Goal: Information Seeking & Learning: Stay updated

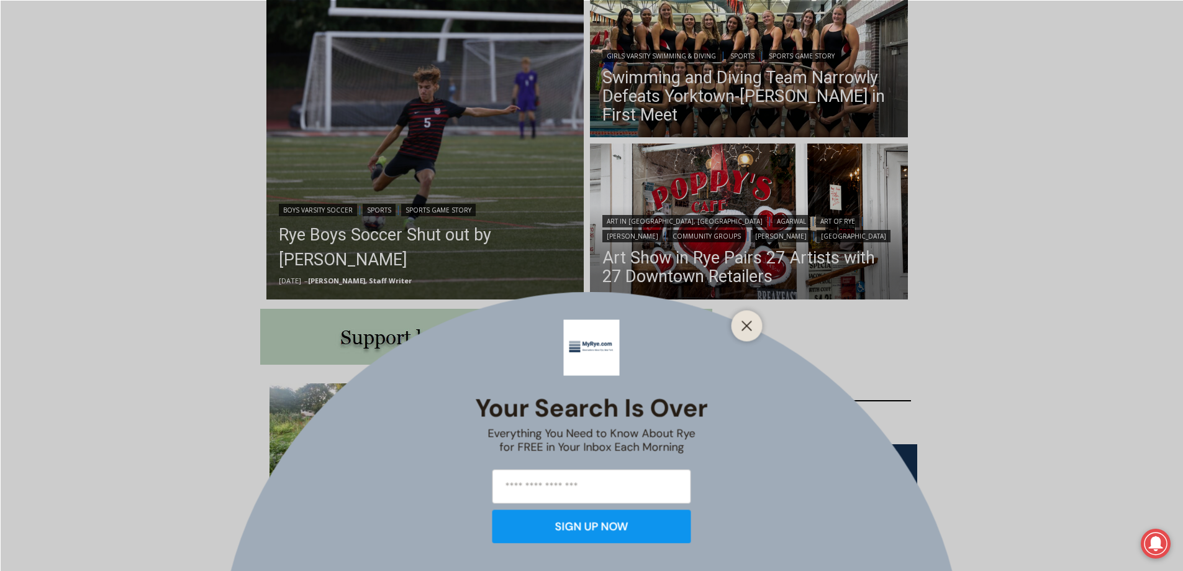
scroll to position [435, 0]
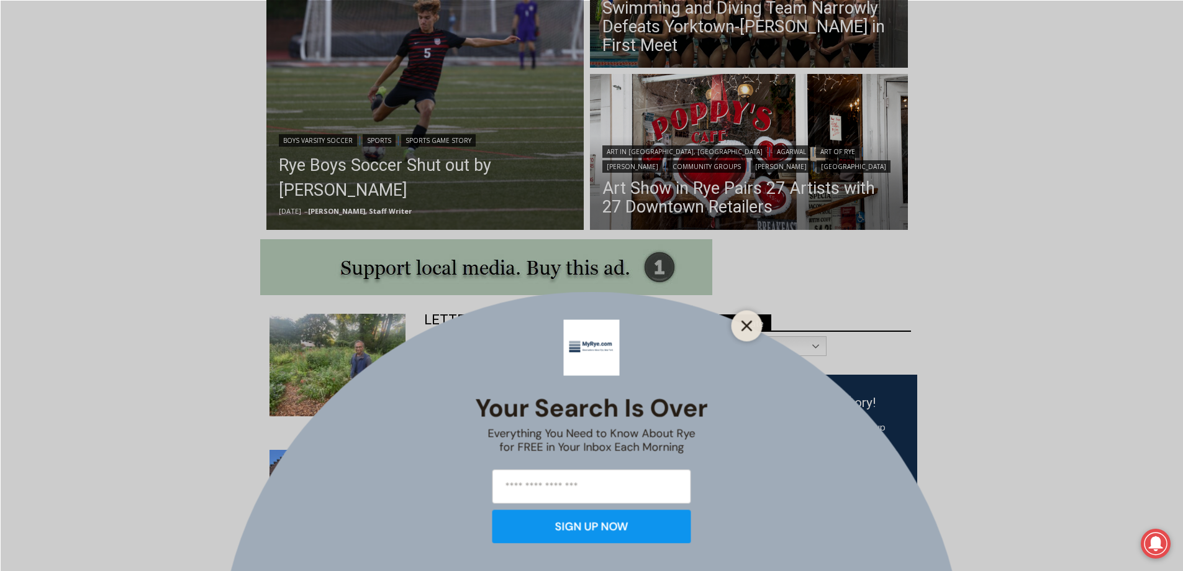
click at [743, 327] on icon "Close" at bounding box center [746, 325] width 11 height 11
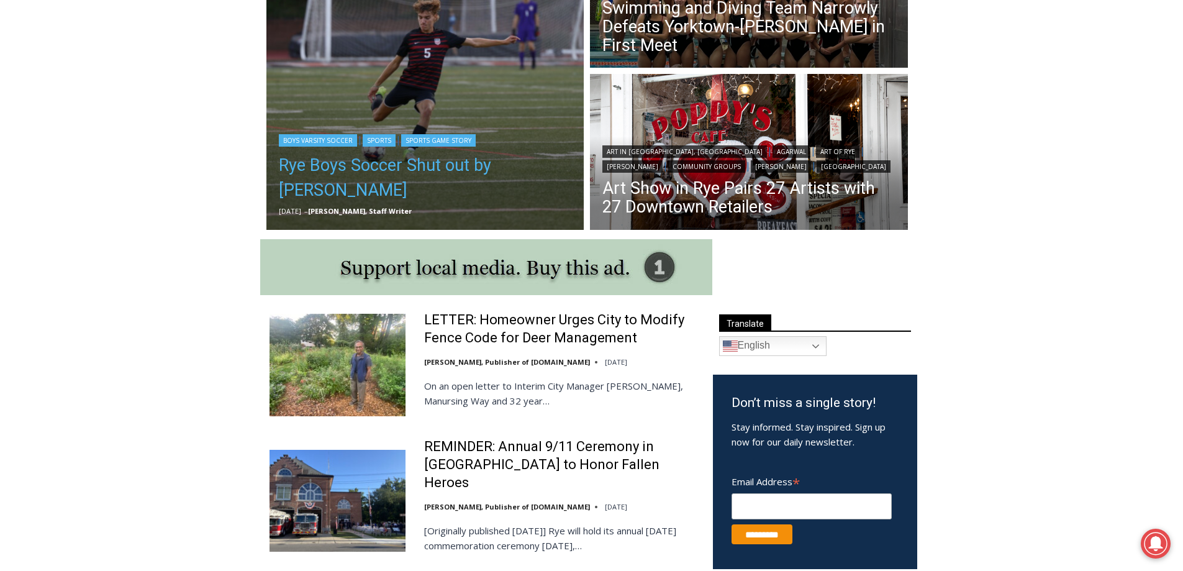
click at [427, 170] on link "Rye Boys Soccer Shut out by Byram Hills" at bounding box center [425, 178] width 293 height 50
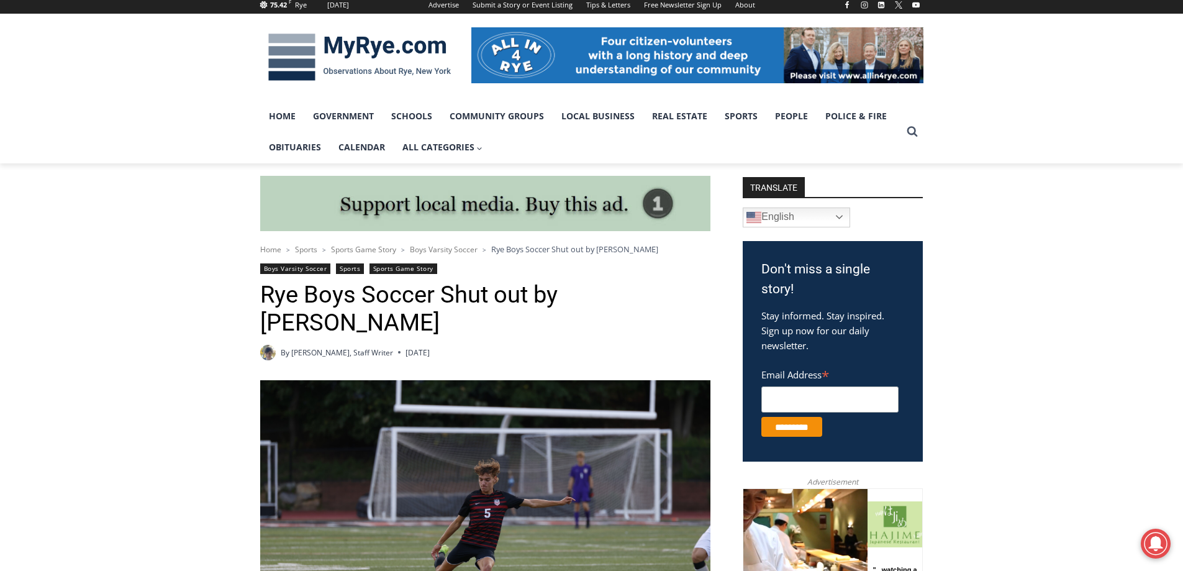
scroll to position [164, 0]
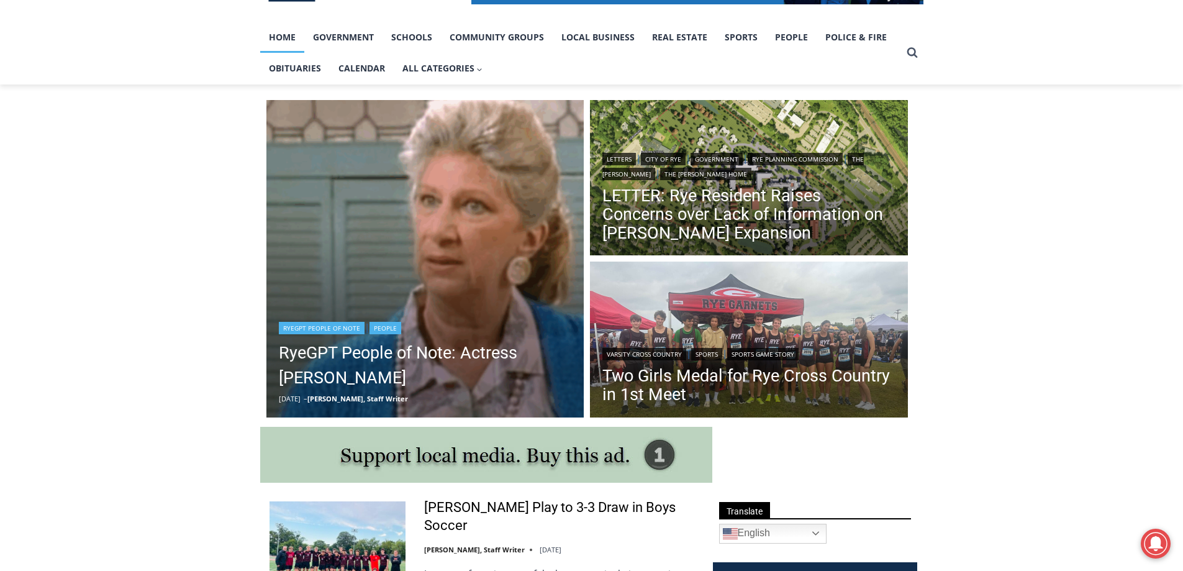
scroll to position [435, 0]
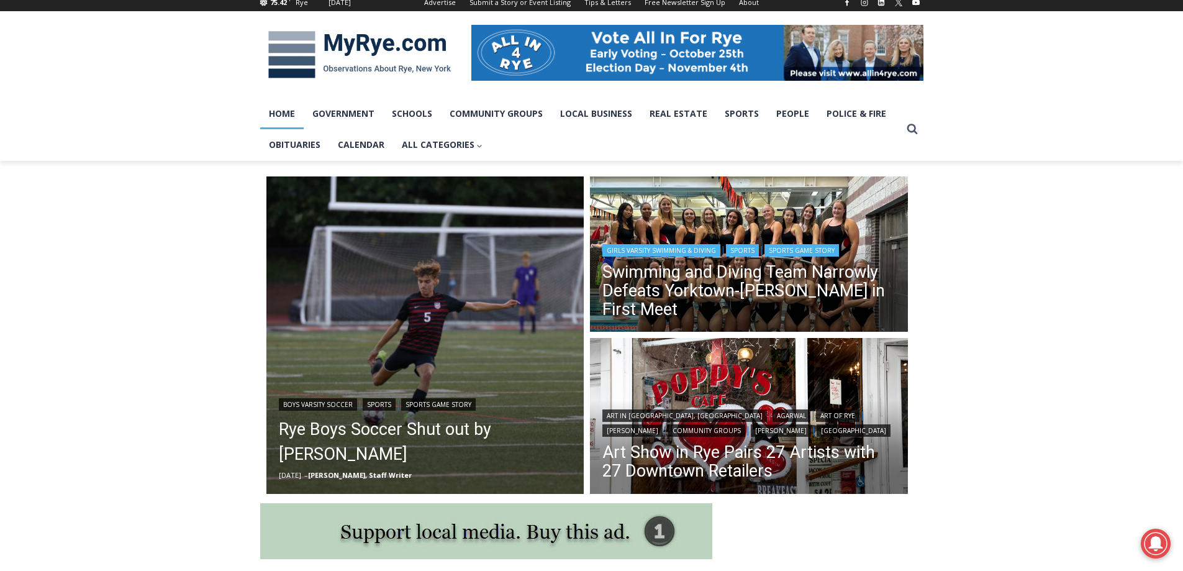
scroll to position [186, 0]
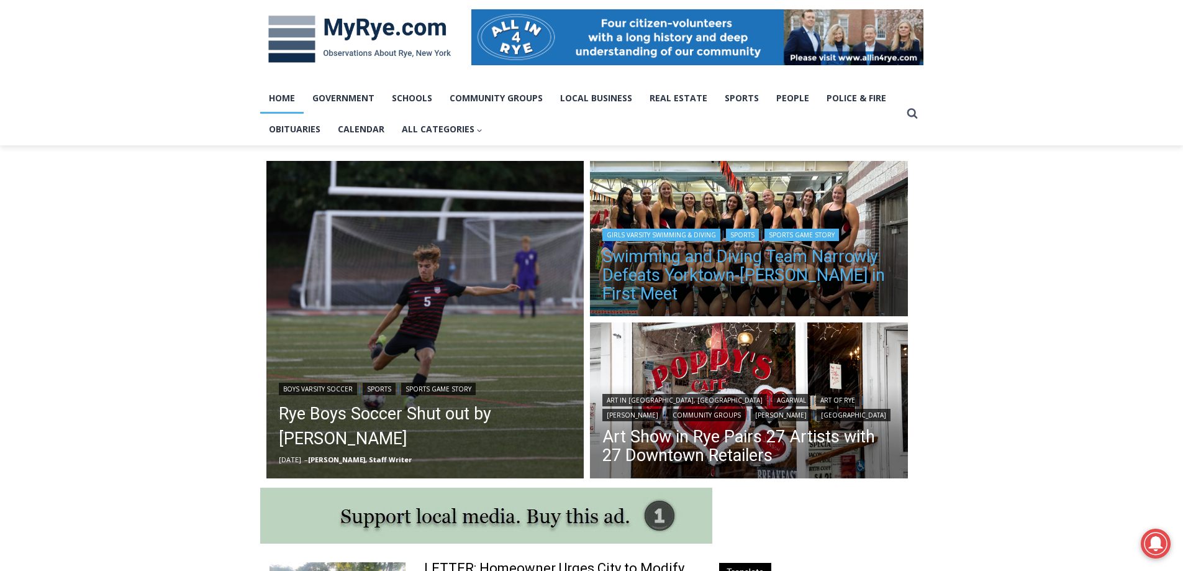
click at [718, 292] on link "Swimming and Diving Team Narrowly Defeats Yorktown-Somers in First Meet" at bounding box center [748, 275] width 293 height 56
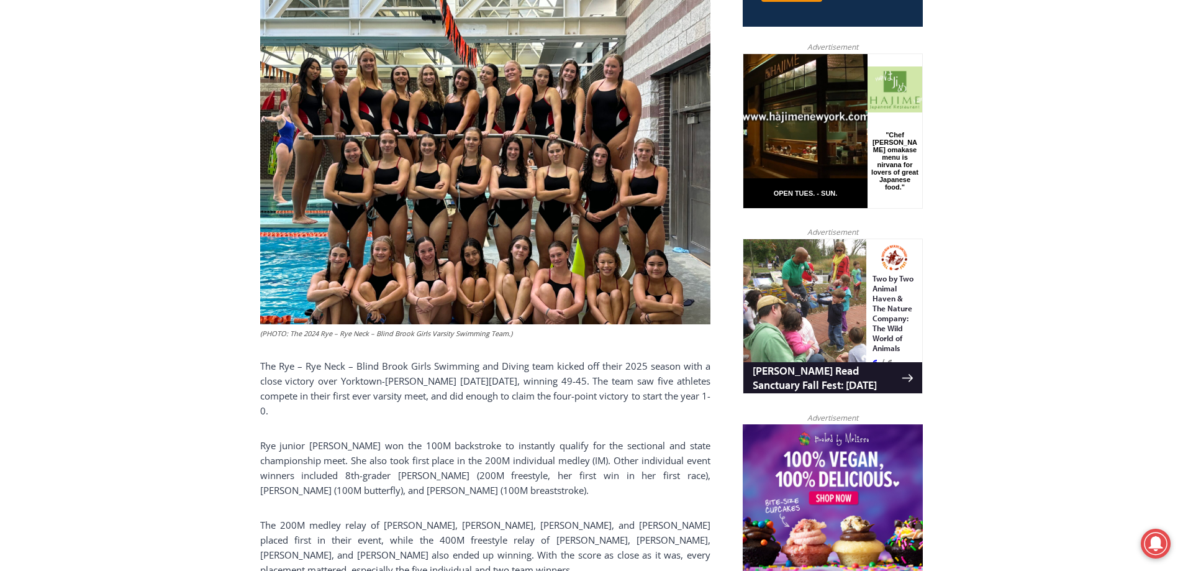
scroll to position [596, 0]
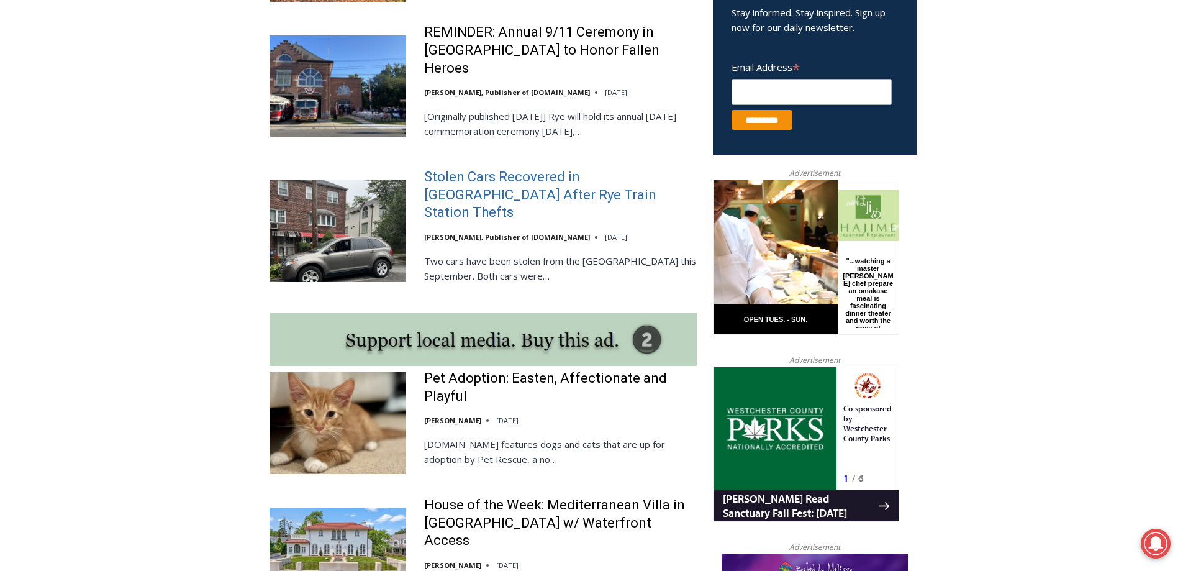
scroll to position [848, 0]
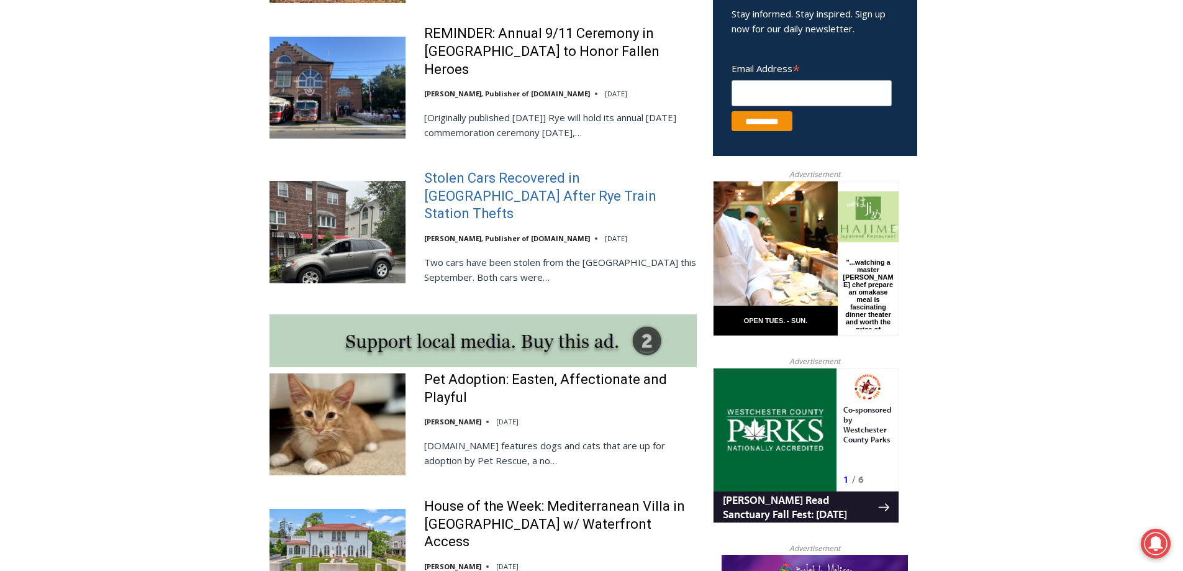
click at [458, 176] on link "Stolen Cars Recovered in [GEOGRAPHIC_DATA] After Rye Train Station Thefts" at bounding box center [560, 196] width 273 height 53
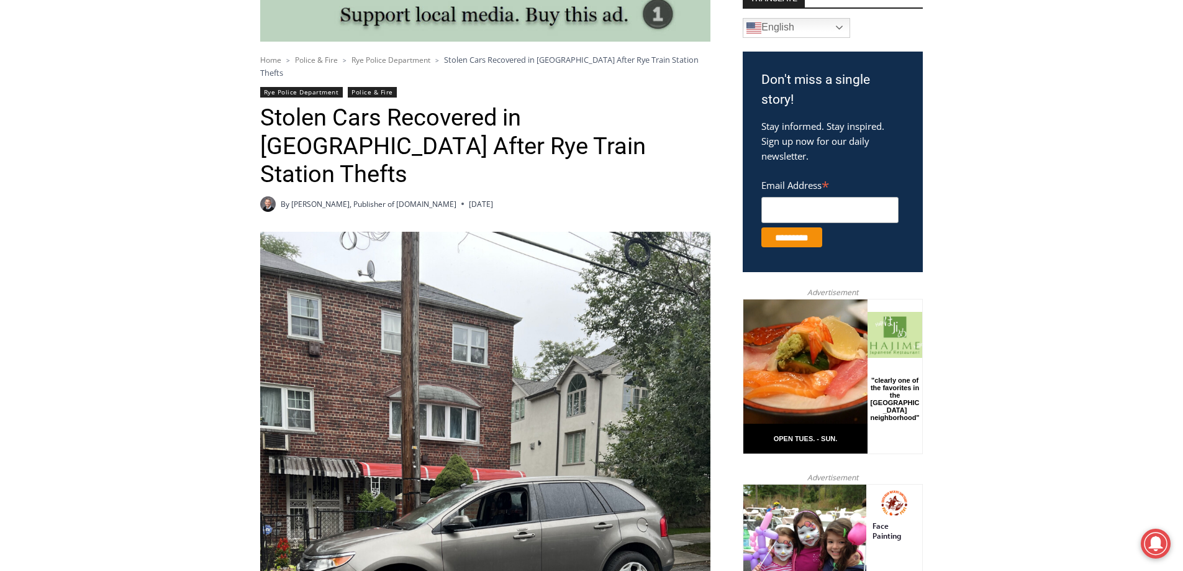
scroll to position [224, 0]
